Goal: Task Accomplishment & Management: Manage account settings

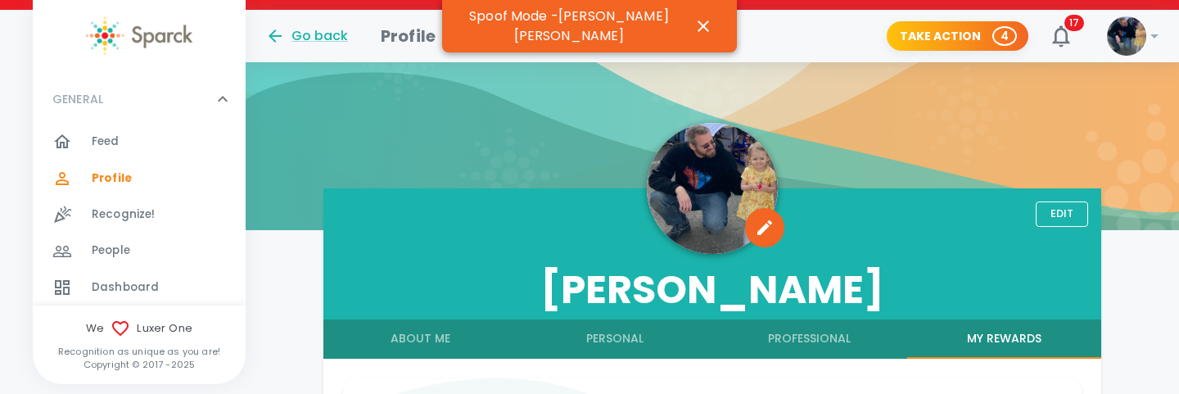
scroll to position [96, 0]
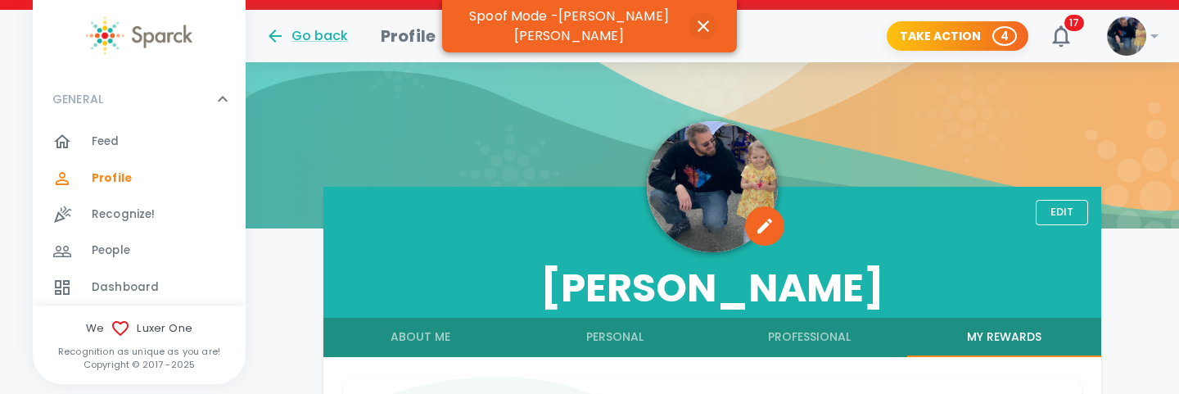
click at [699, 24] on icon "button" at bounding box center [703, 25] width 11 height 11
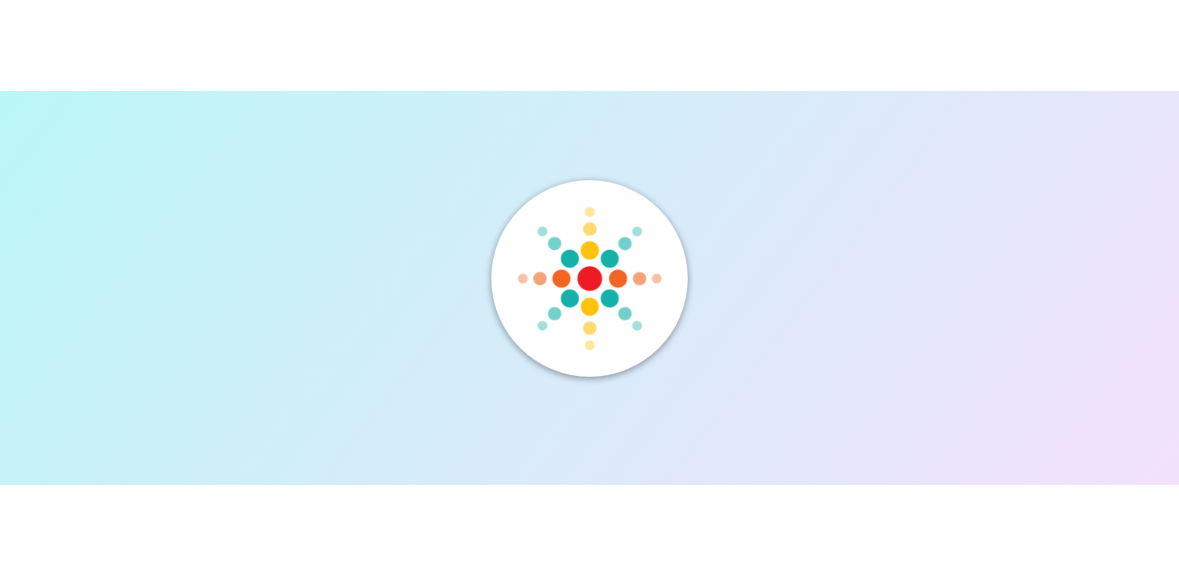
scroll to position [0, 0]
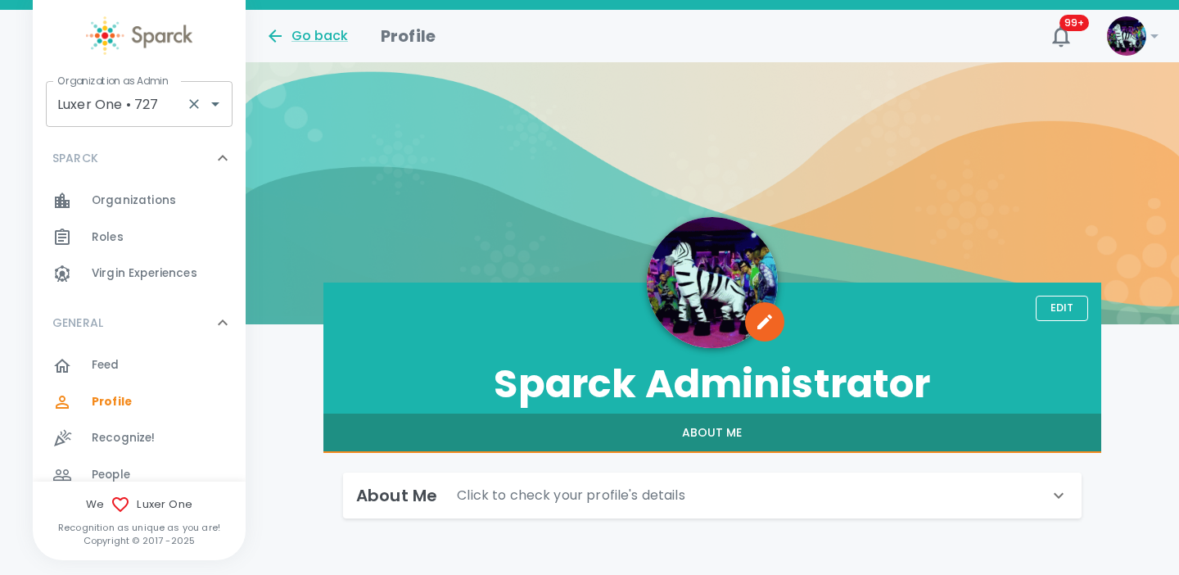
click at [139, 104] on input "Luxer One • 727" at bounding box center [116, 103] width 126 height 31
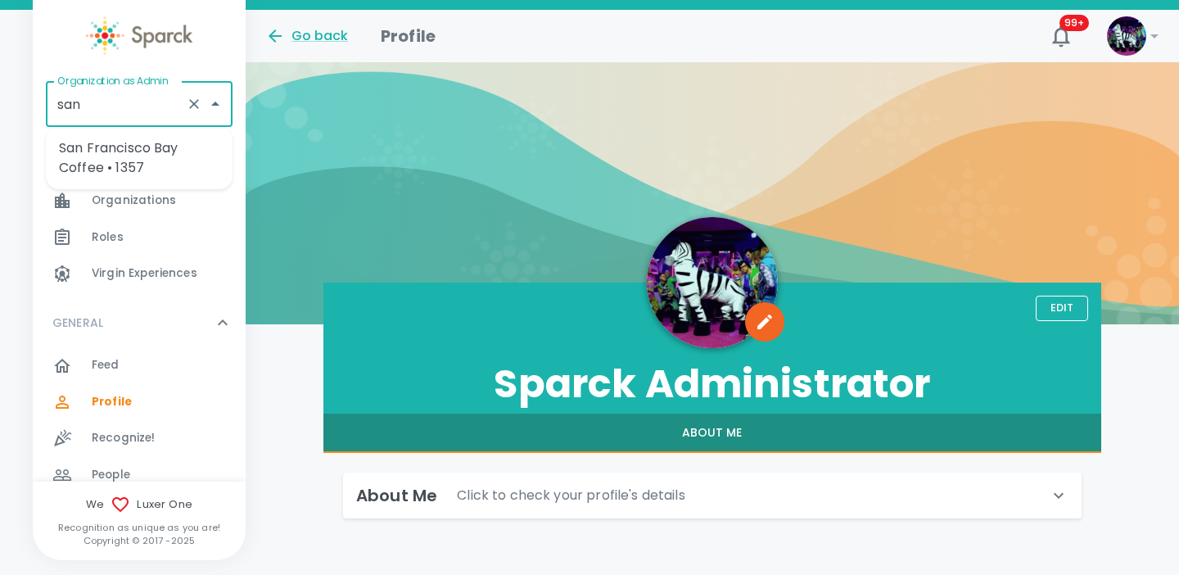
click at [129, 158] on li "San Francisco Bay Coffee • 1357" at bounding box center [139, 157] width 187 height 49
type input "San Francisco Bay Coffee • 1357"
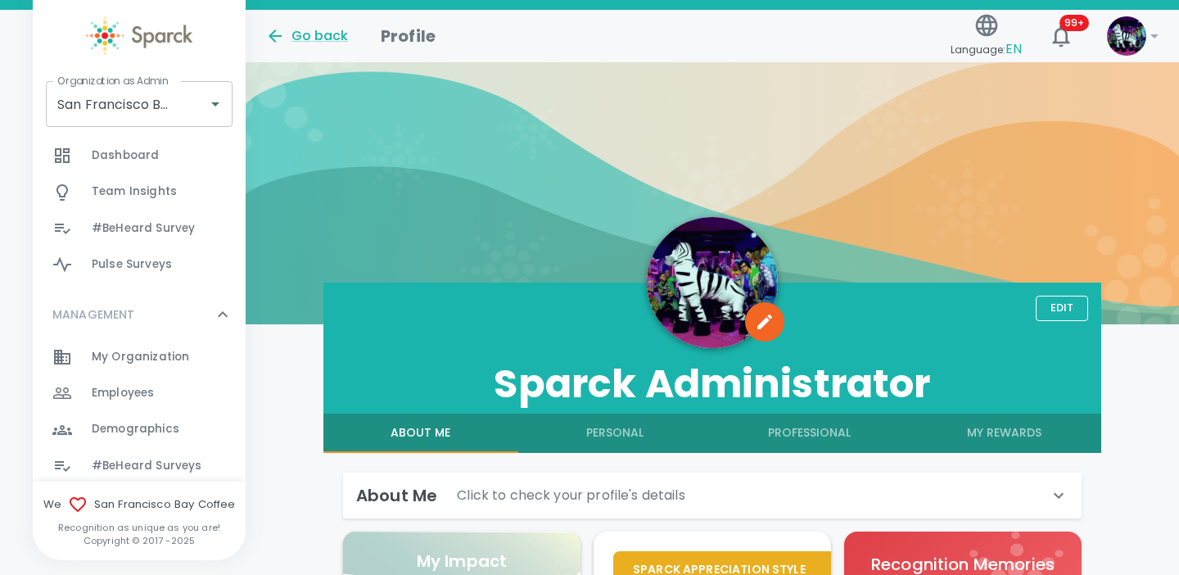
scroll to position [427, 0]
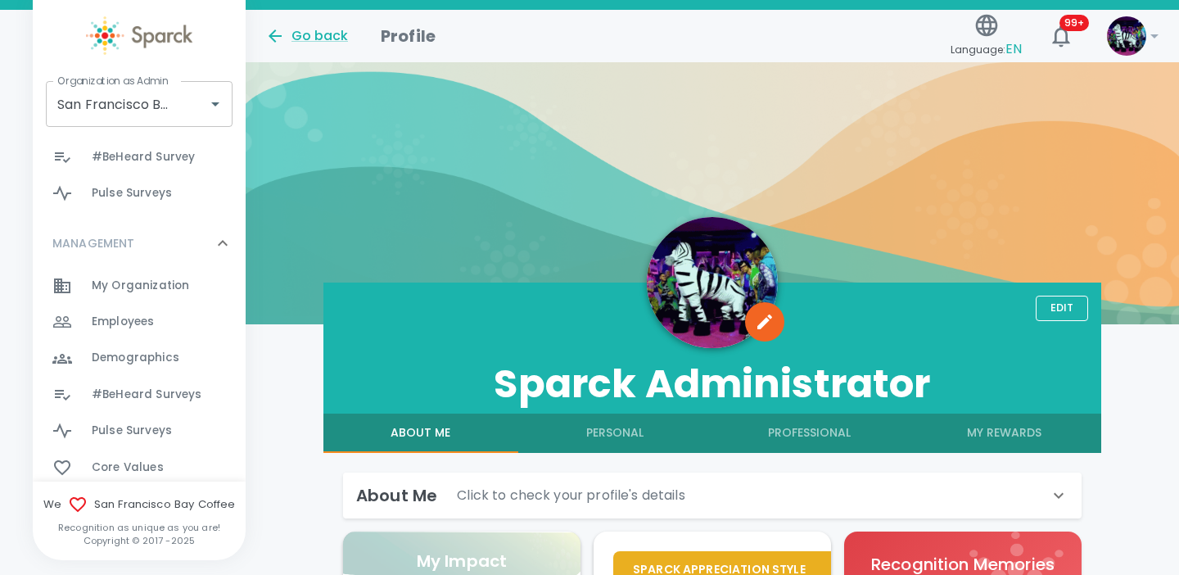
click at [153, 316] on span "Employees" at bounding box center [123, 322] width 62 height 16
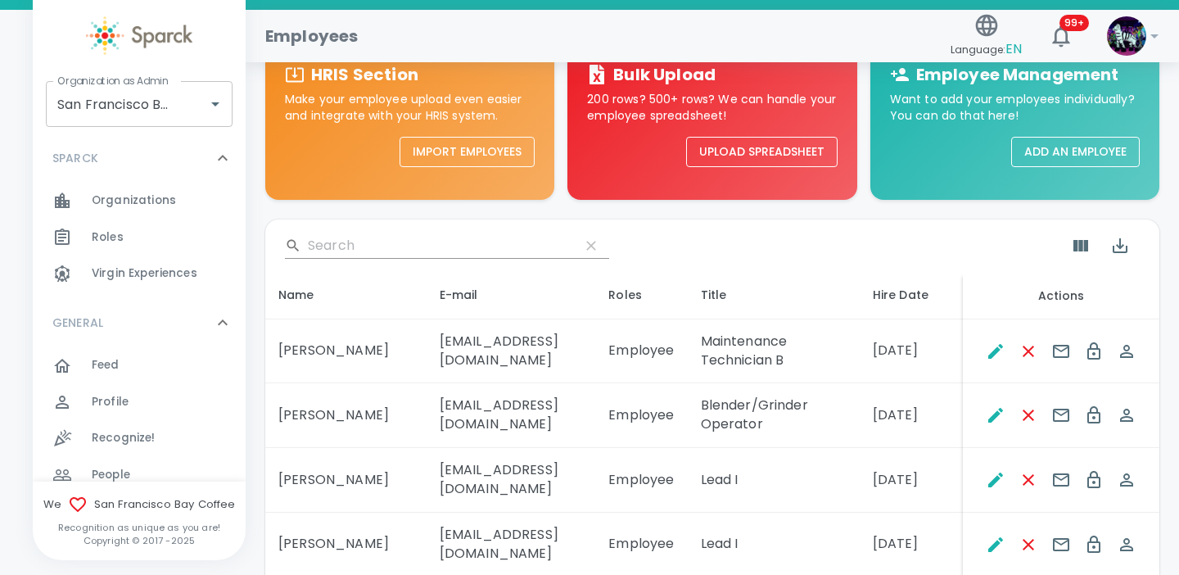
scroll to position [169, 0]
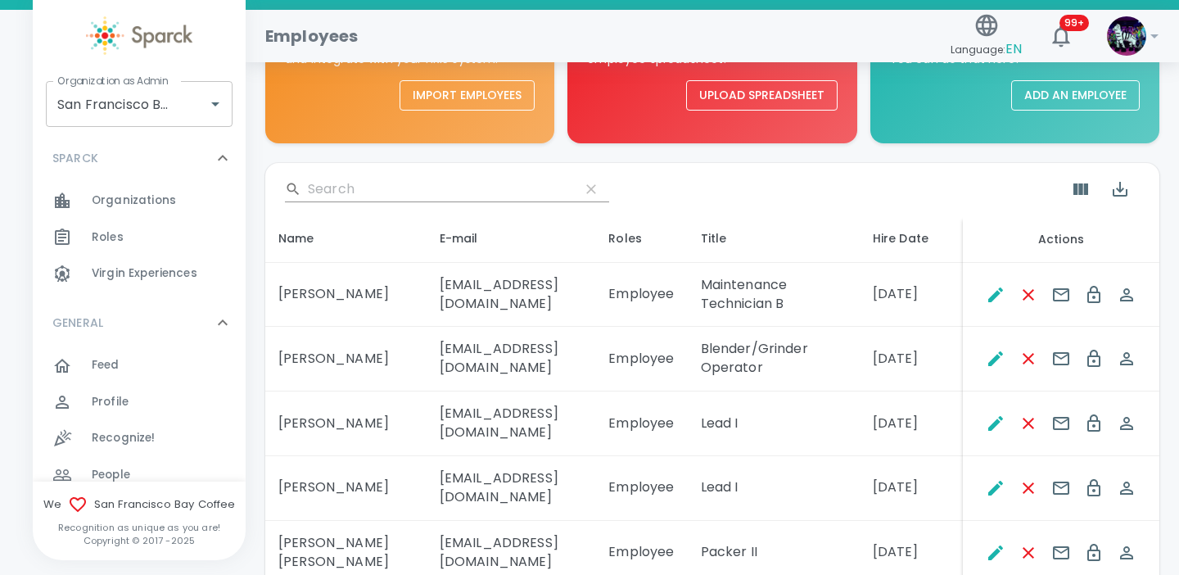
click at [408, 195] on input "Search" at bounding box center [437, 189] width 259 height 26
paste input "[PERSON_NAME]"
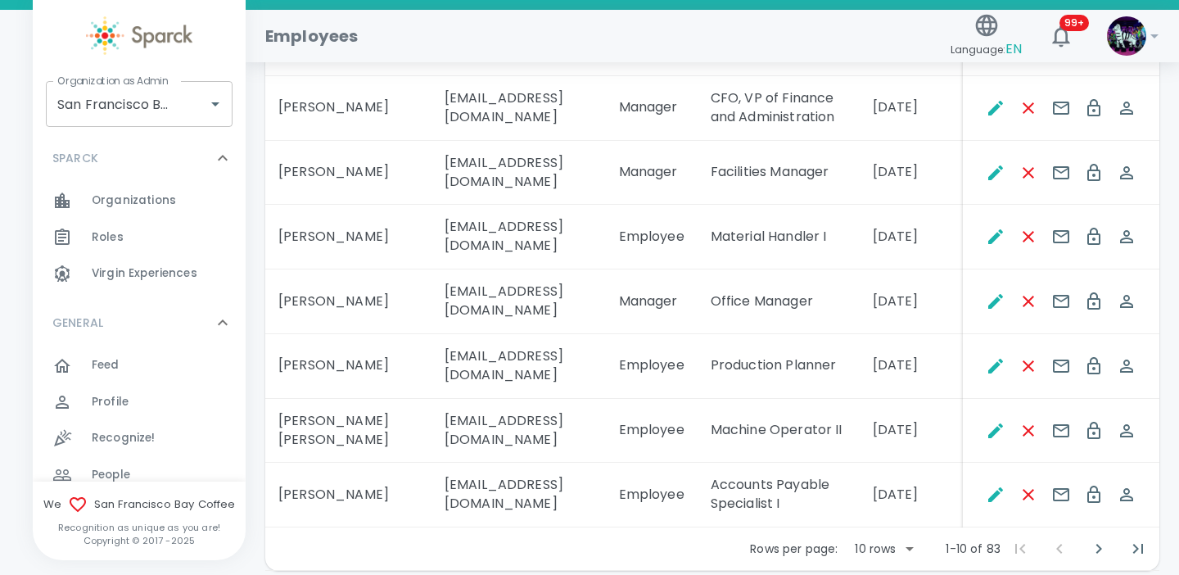
scroll to position [583, 0]
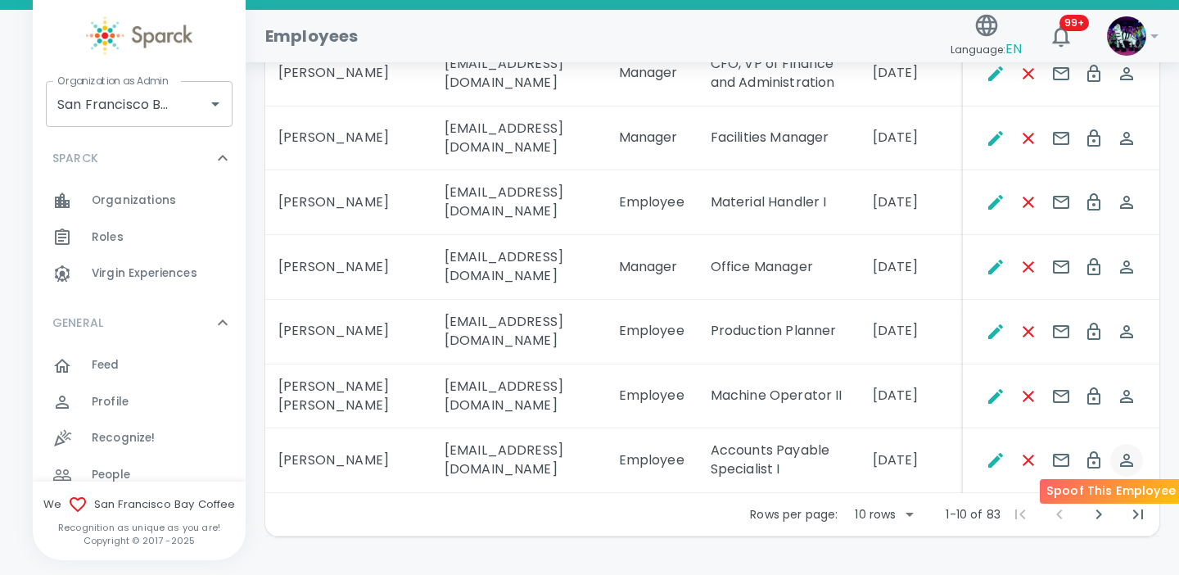
type input "[PERSON_NAME]"
click at [1133, 454] on icon "Spoof This Employee" at bounding box center [1126, 460] width 13 height 13
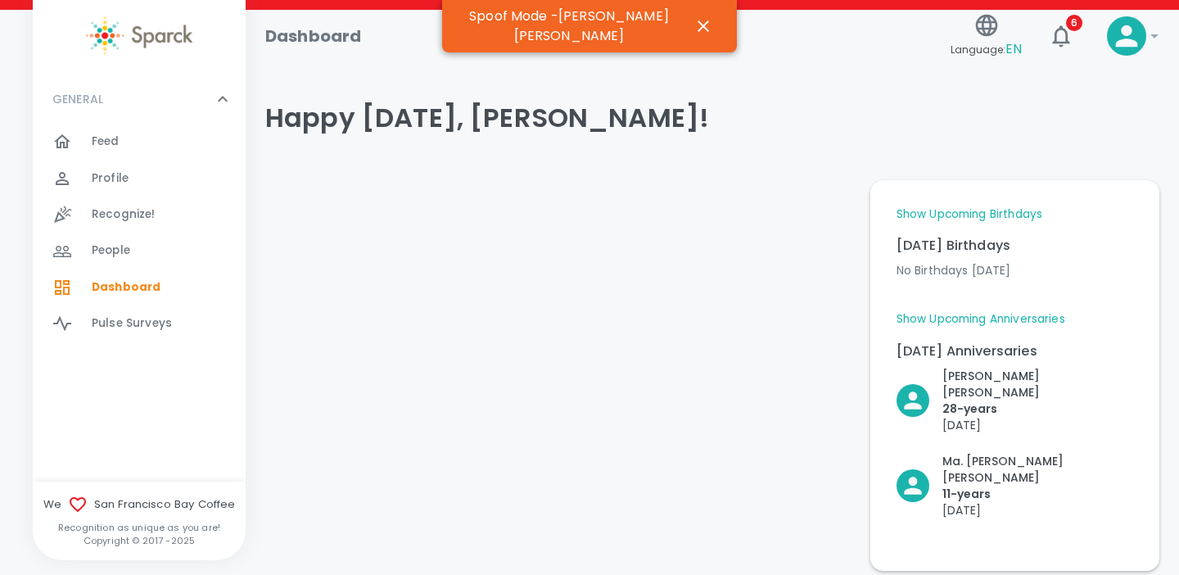
click at [125, 167] on span "Profile 0" at bounding box center [110, 178] width 37 height 23
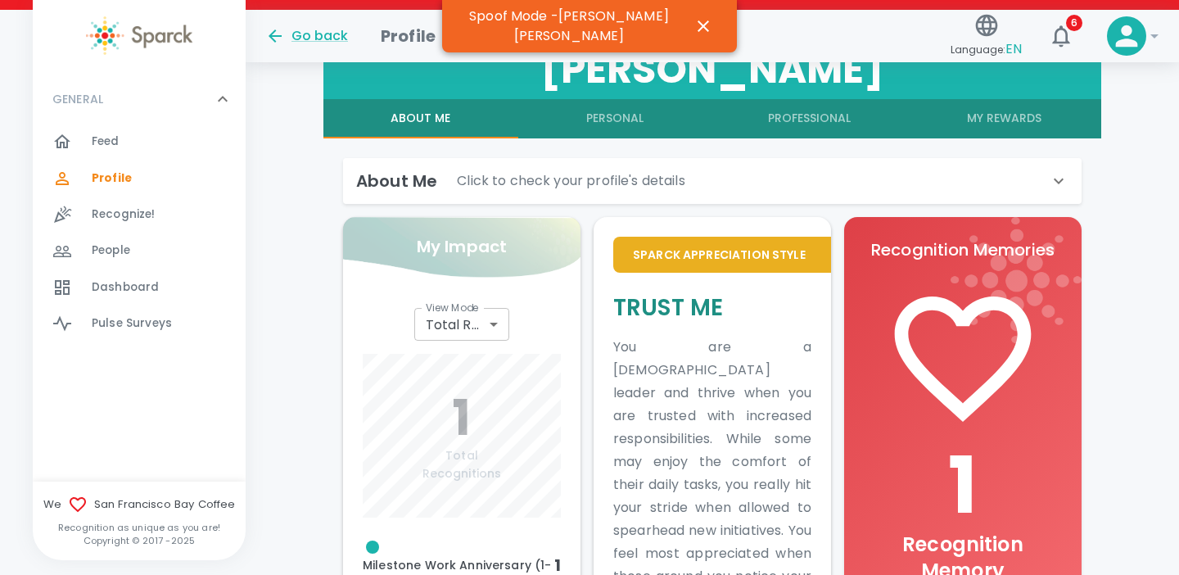
scroll to position [319, 0]
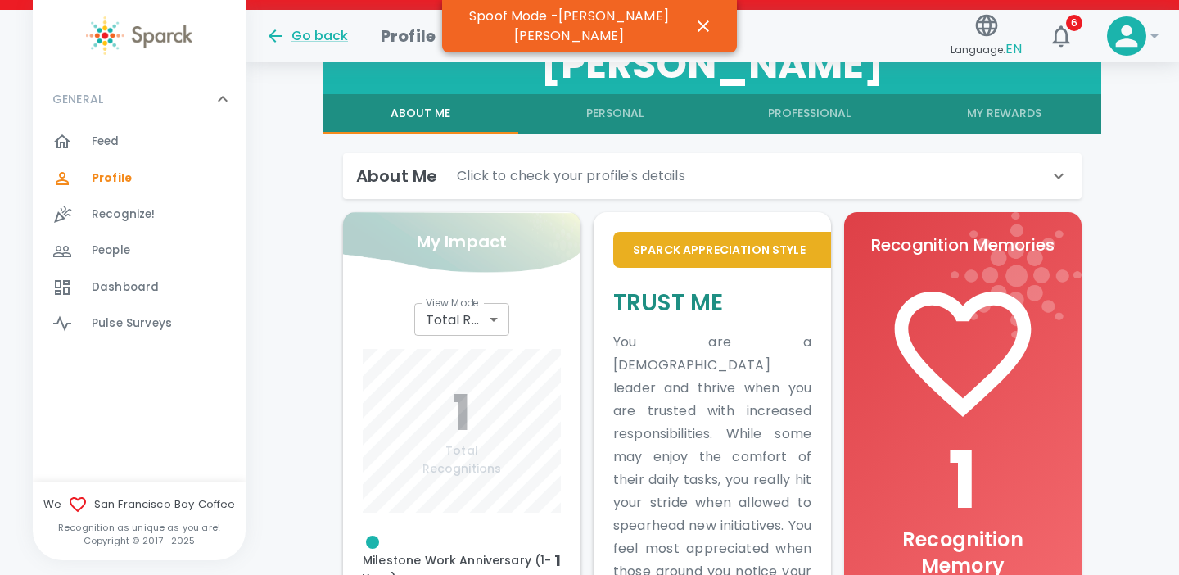
click at [995, 109] on button "My Rewards" at bounding box center [1004, 113] width 195 height 39
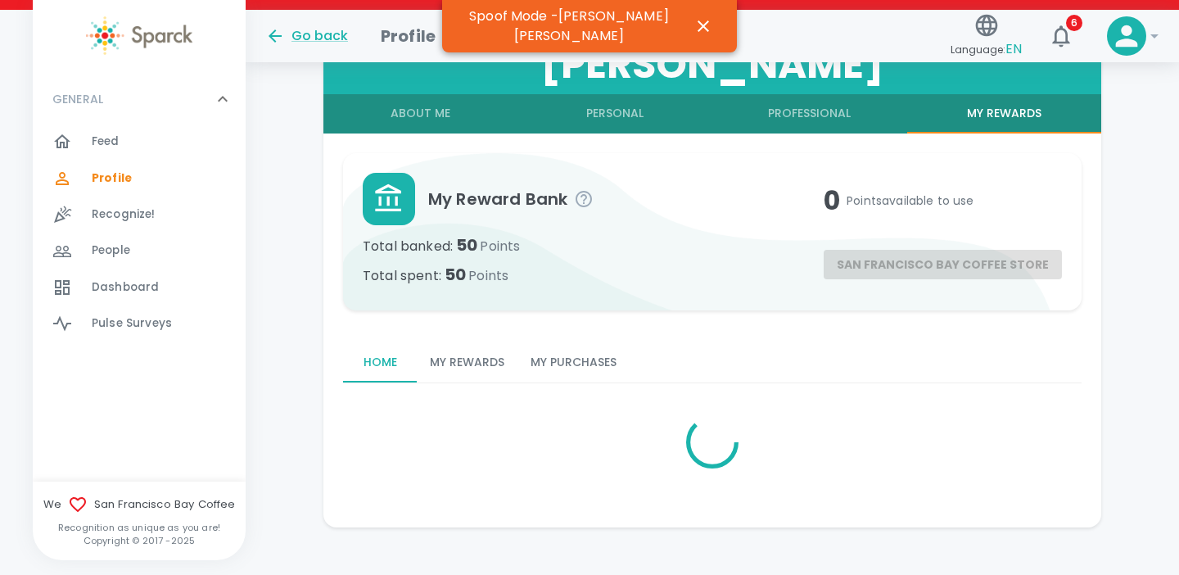
scroll to position [265, 0]
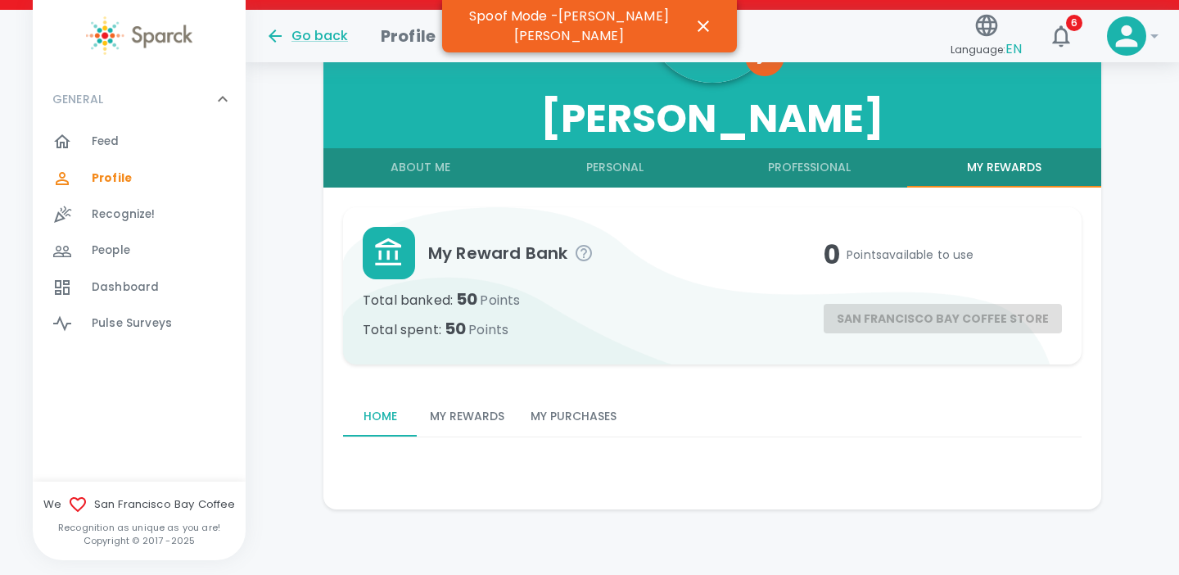
click at [485, 413] on button "My Rewards" at bounding box center [467, 416] width 101 height 39
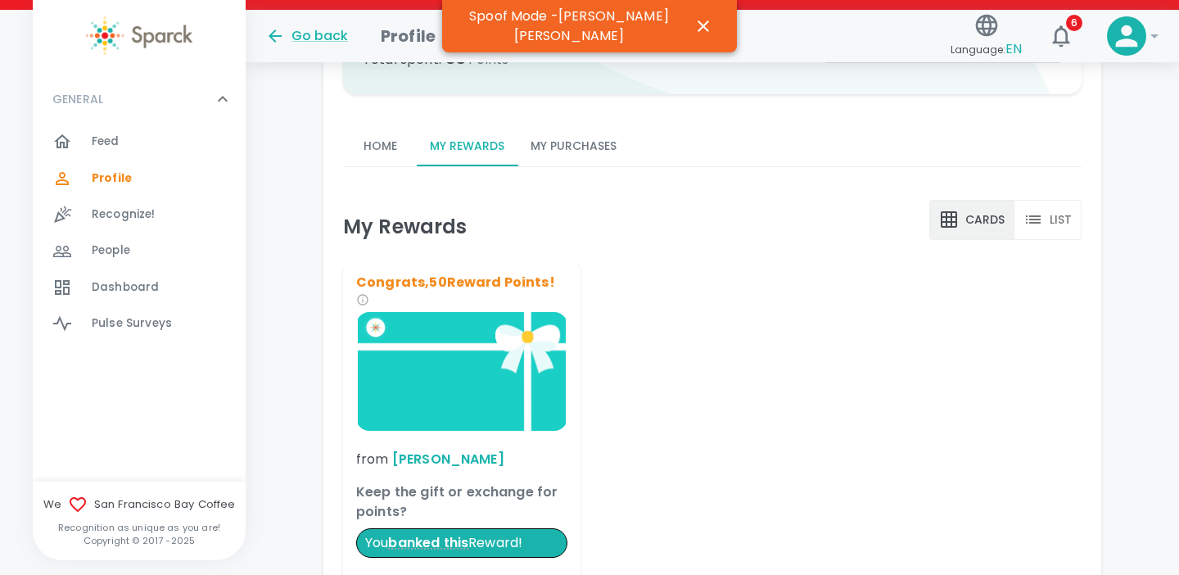
scroll to position [508, 0]
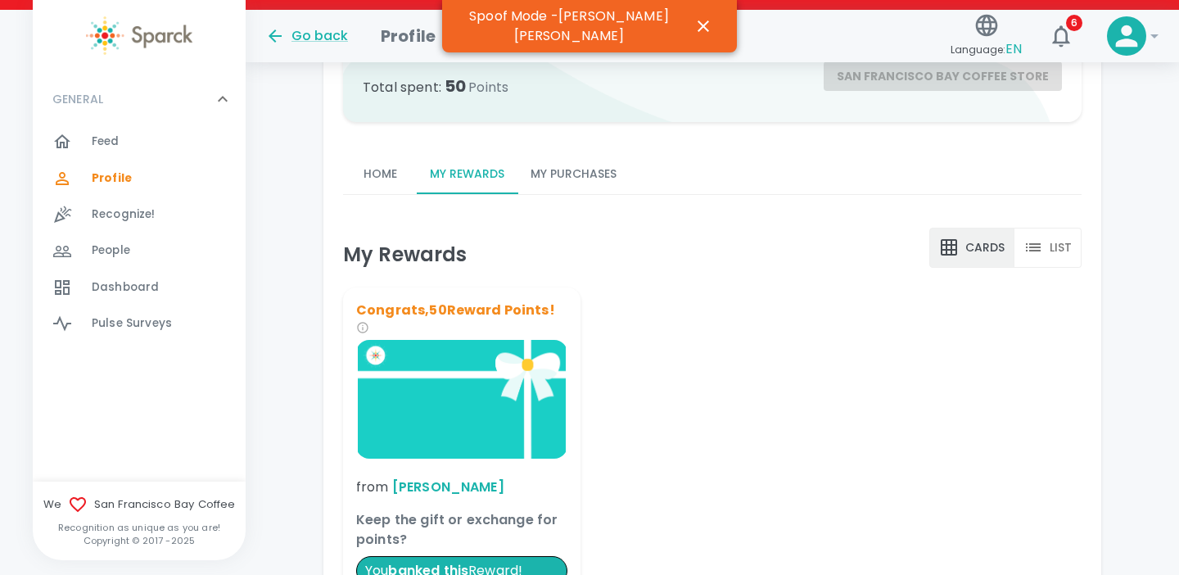
click at [569, 174] on button "My Purchases" at bounding box center [573, 174] width 112 height 39
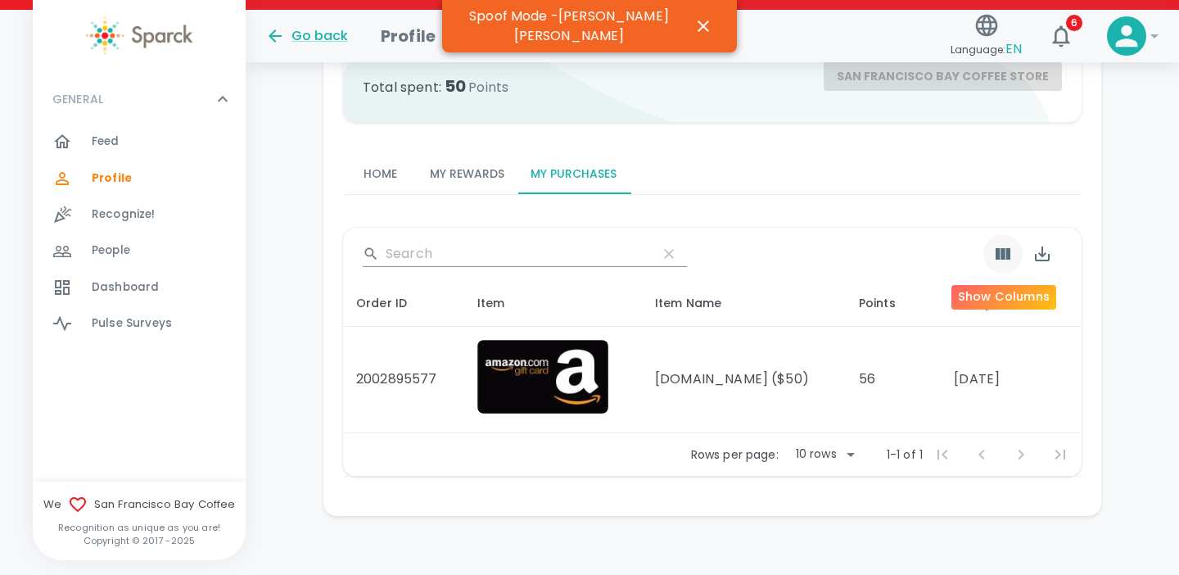
click at [1002, 252] on icon "Show Columns" at bounding box center [1003, 253] width 15 height 11
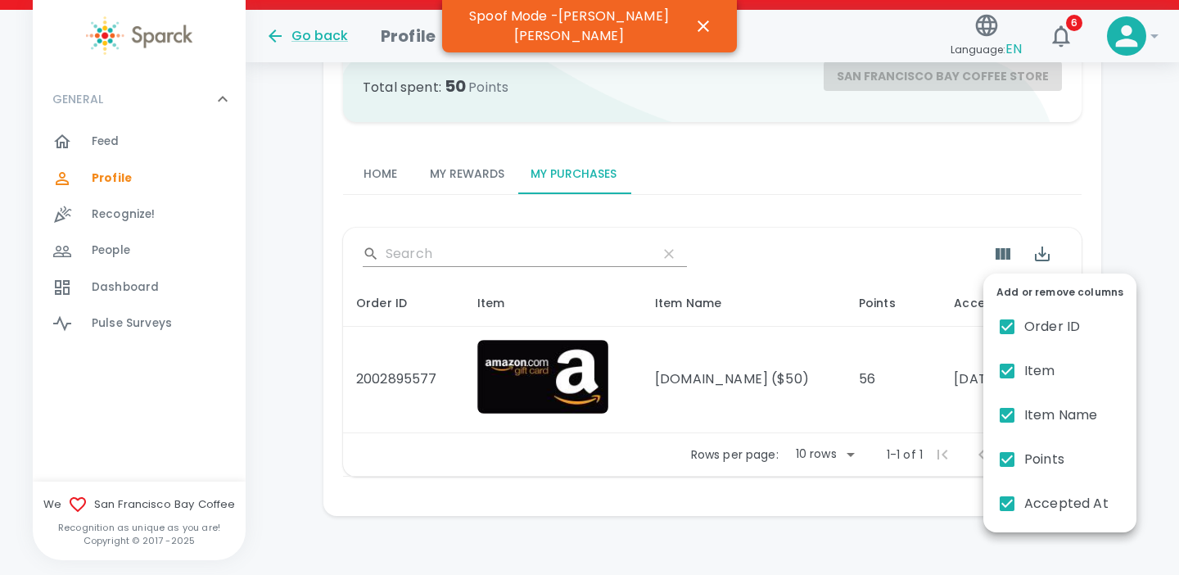
click at [925, 251] on div at bounding box center [589, 287] width 1179 height 575
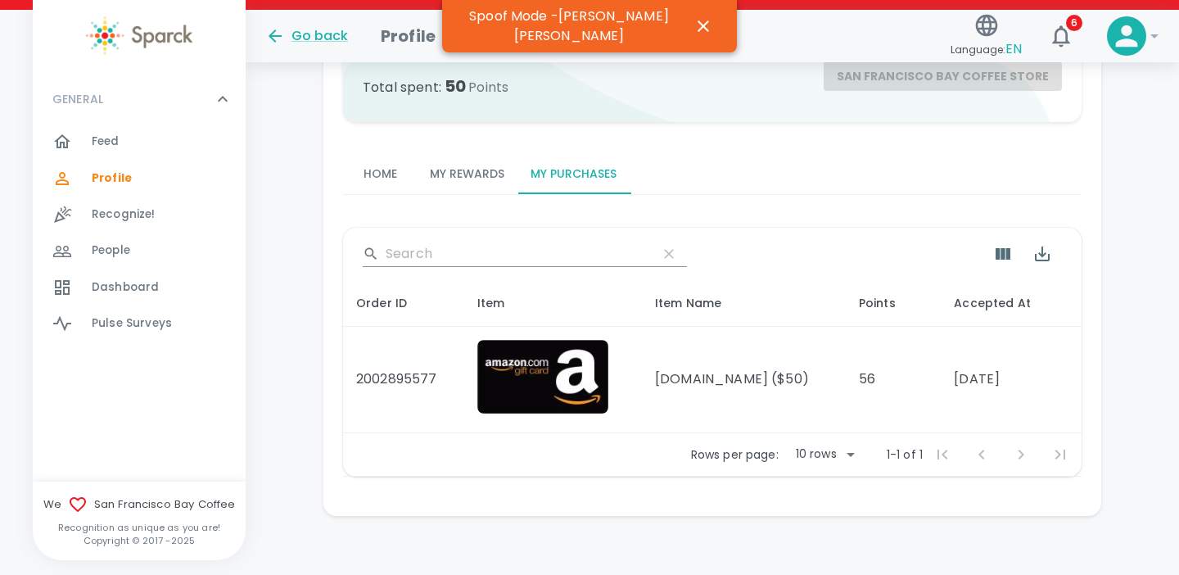
click at [838, 255] on div "​" at bounding box center [712, 254] width 738 height 52
click at [477, 175] on button "My Rewards" at bounding box center [467, 174] width 101 height 39
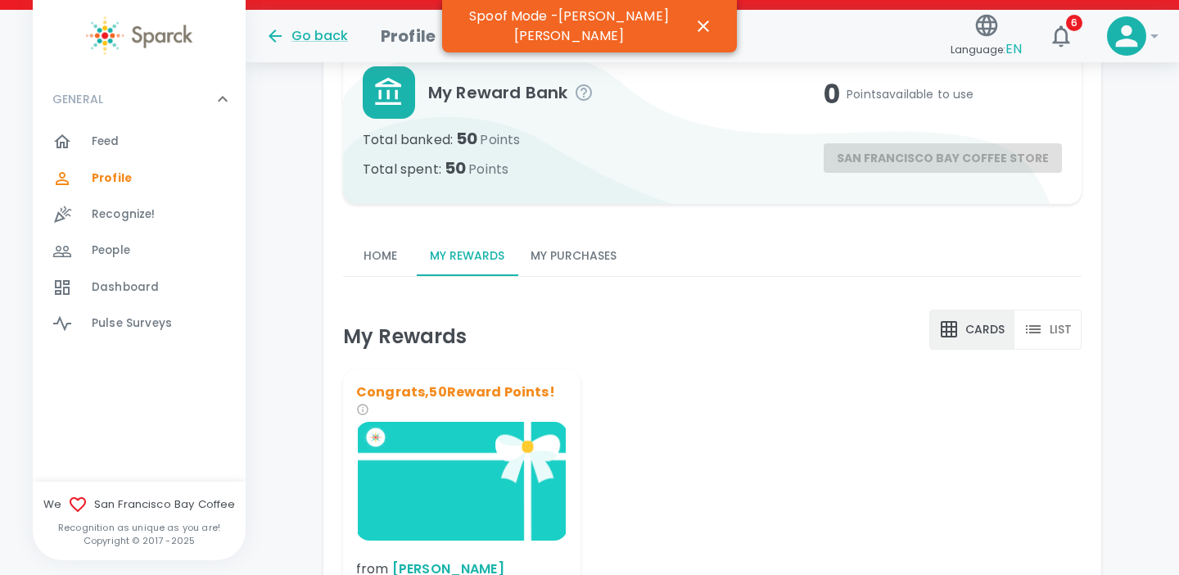
scroll to position [362, 0]
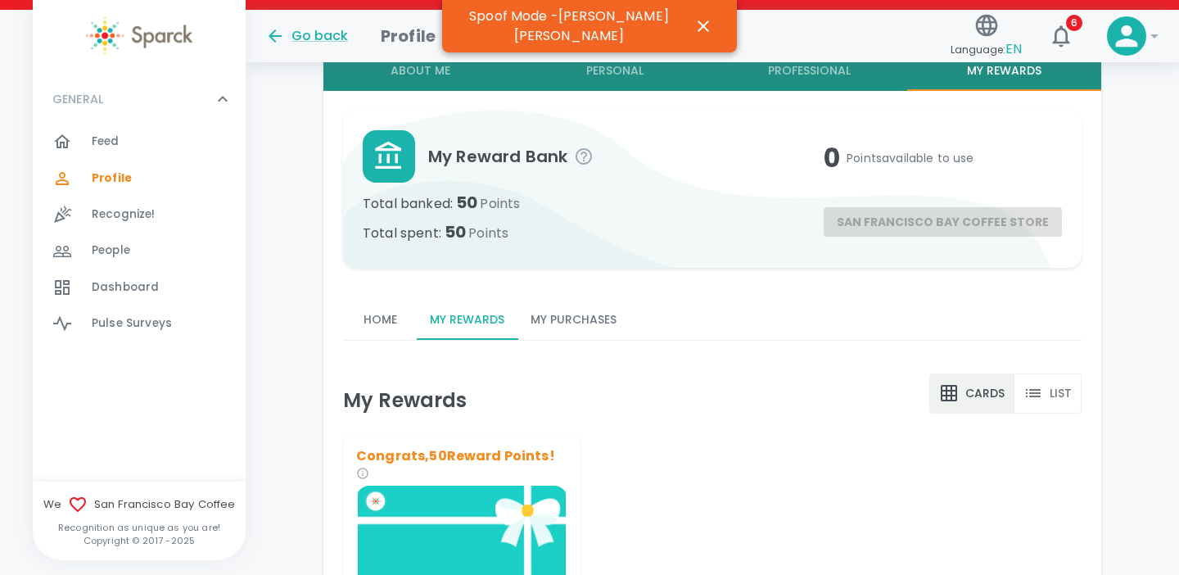
click at [595, 323] on button "My Purchases" at bounding box center [573, 319] width 112 height 39
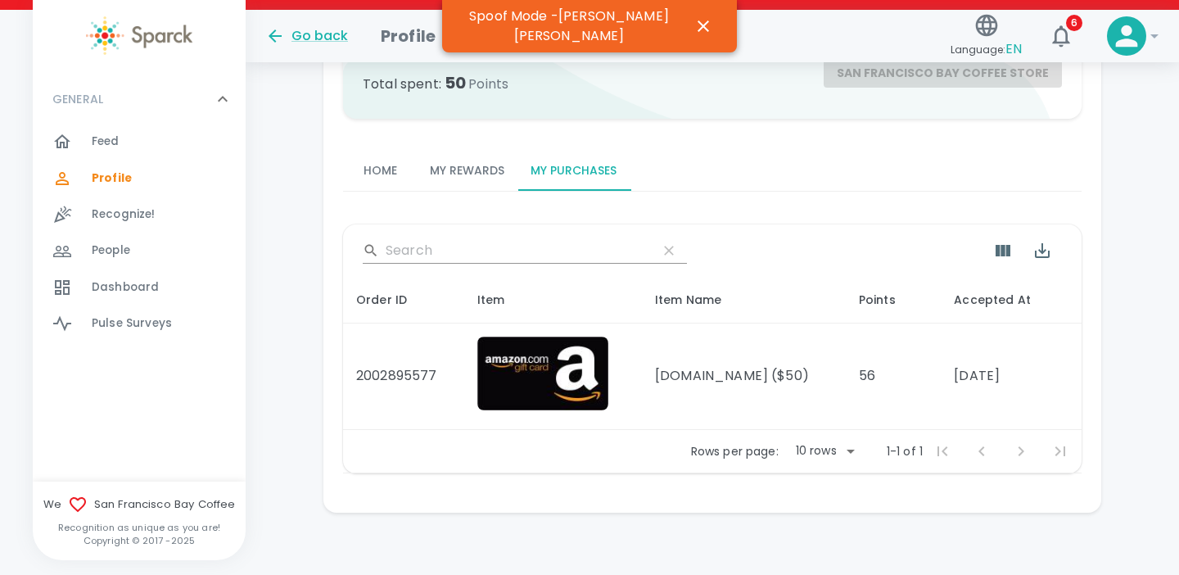
scroll to position [514, 0]
